Goal: Check status: Check status

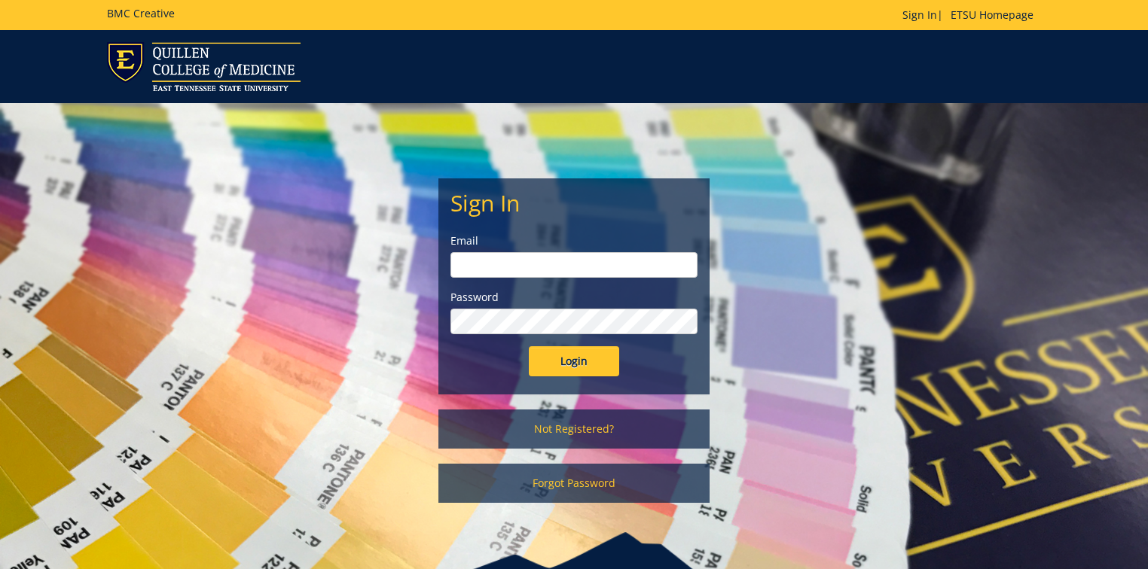
type input "[PERSON_NAME][EMAIL_ADDRESS][DOMAIN_NAME]"
click at [576, 356] on input "Login" at bounding box center [574, 362] width 90 height 30
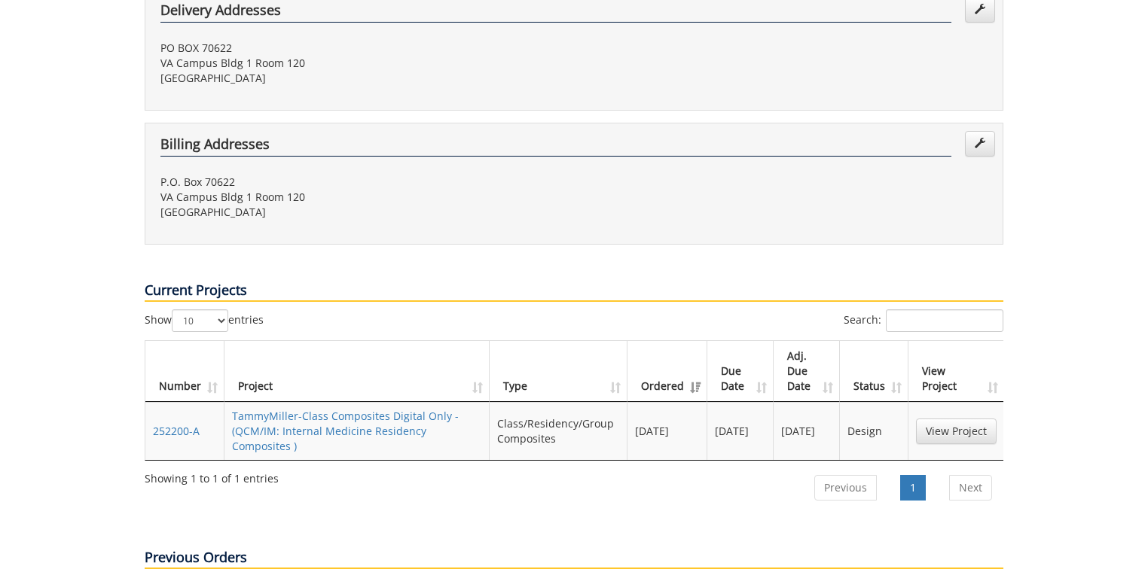
scroll to position [482, 0]
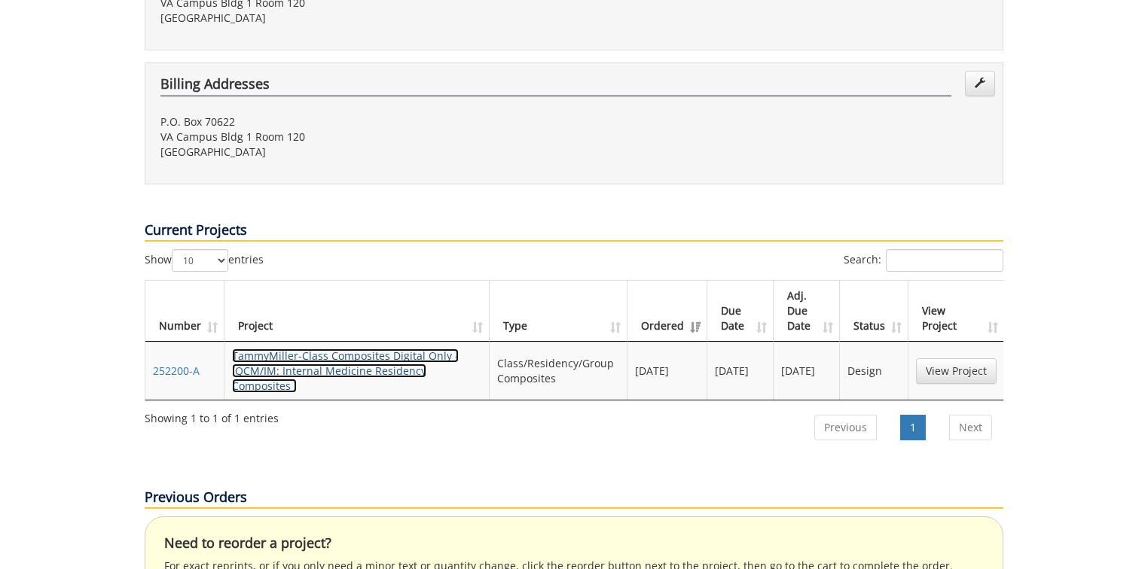
click at [368, 349] on link "TammyMiller-Class Composites Digital Only - (QCM/IM: Internal Medicine Residenc…" at bounding box center [345, 371] width 227 height 44
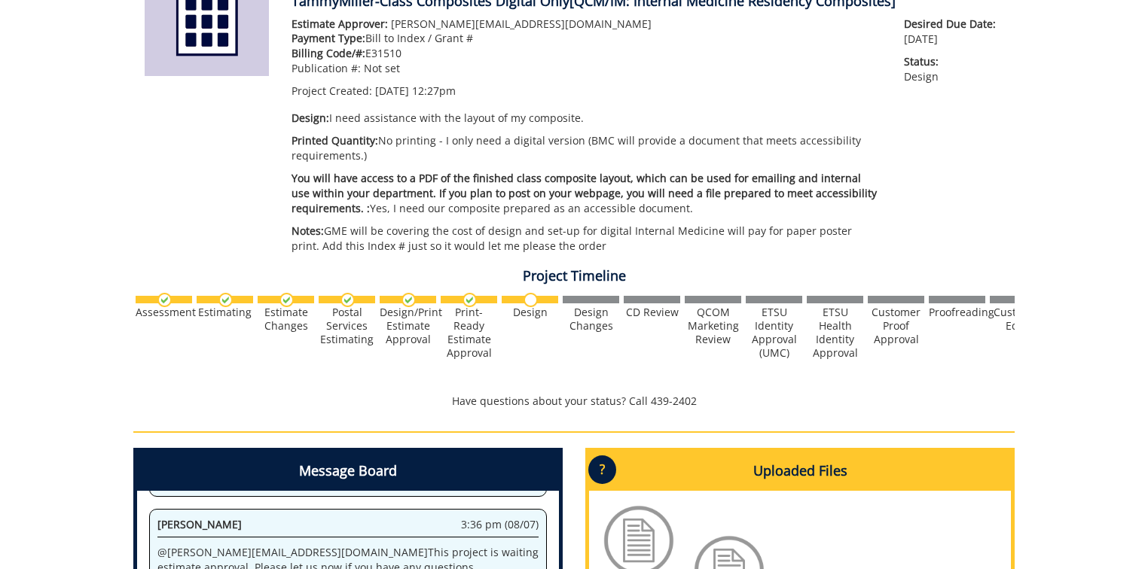
scroll to position [482, 0]
